Goal: Information Seeking & Learning: Learn about a topic

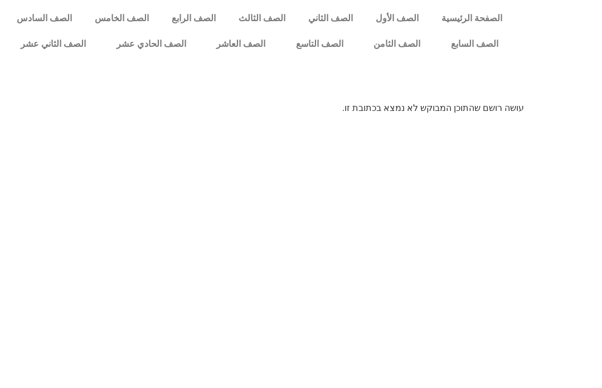
click at [322, 38] on link "الصف التاسع" at bounding box center [320, 44] width 78 height 26
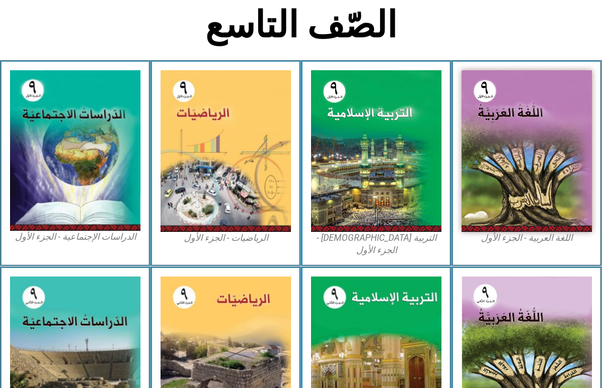
scroll to position [255, 0]
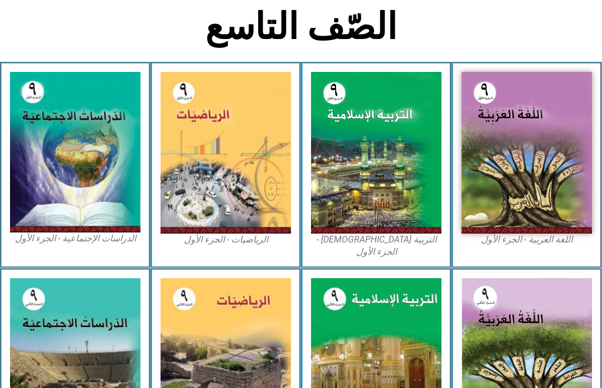
click at [378, 151] on img at bounding box center [376, 153] width 131 height 162
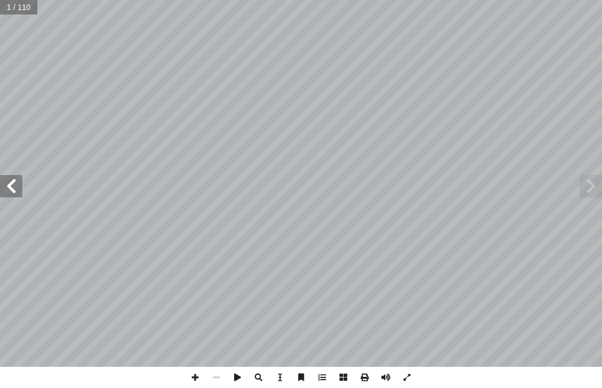
click at [597, 177] on span at bounding box center [591, 186] width 22 height 22
click at [596, 184] on span at bounding box center [591, 186] width 22 height 22
click at [583, 190] on span at bounding box center [591, 186] width 22 height 22
click at [9, 185] on span at bounding box center [11, 186] width 22 height 22
click at [20, 177] on span at bounding box center [11, 186] width 22 height 22
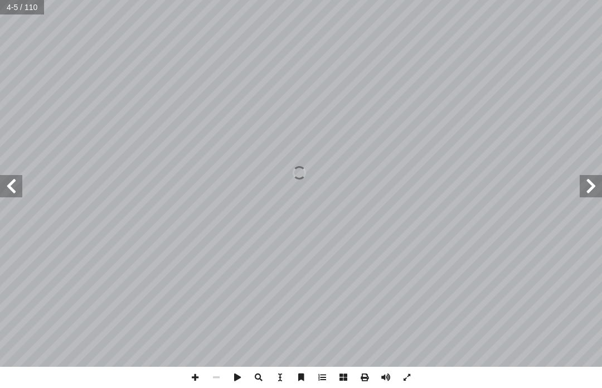
click at [588, 184] on span at bounding box center [591, 186] width 22 height 22
click at [590, 189] on span at bounding box center [591, 186] width 22 height 22
click at [21, 182] on span at bounding box center [11, 186] width 22 height 22
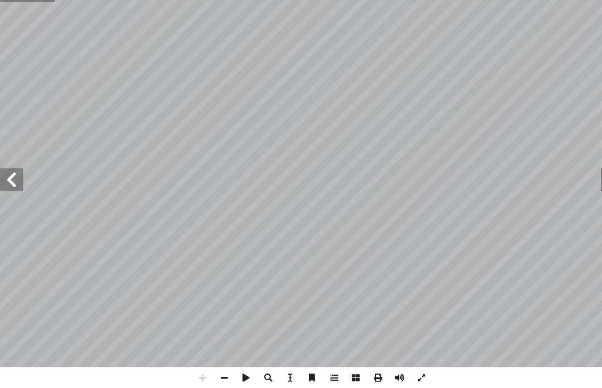
click at [13, 175] on span at bounding box center [11, 186] width 22 height 22
click at [17, 175] on span at bounding box center [11, 186] width 22 height 22
click at [580, 175] on span at bounding box center [591, 186] width 22 height 22
